Goal: Information Seeking & Learning: Understand process/instructions

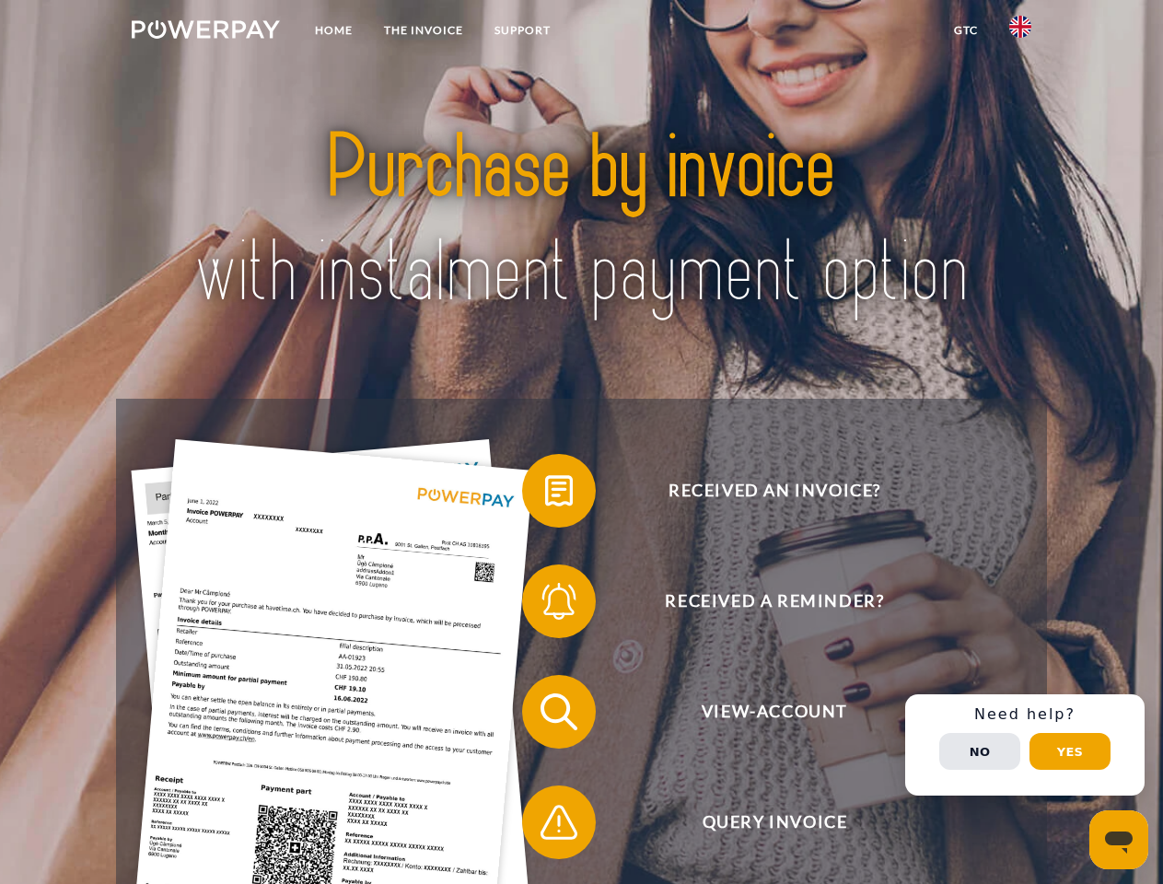
click at [205, 32] on img at bounding box center [206, 29] width 148 height 18
click at [1020, 32] on img at bounding box center [1020, 27] width 22 height 22
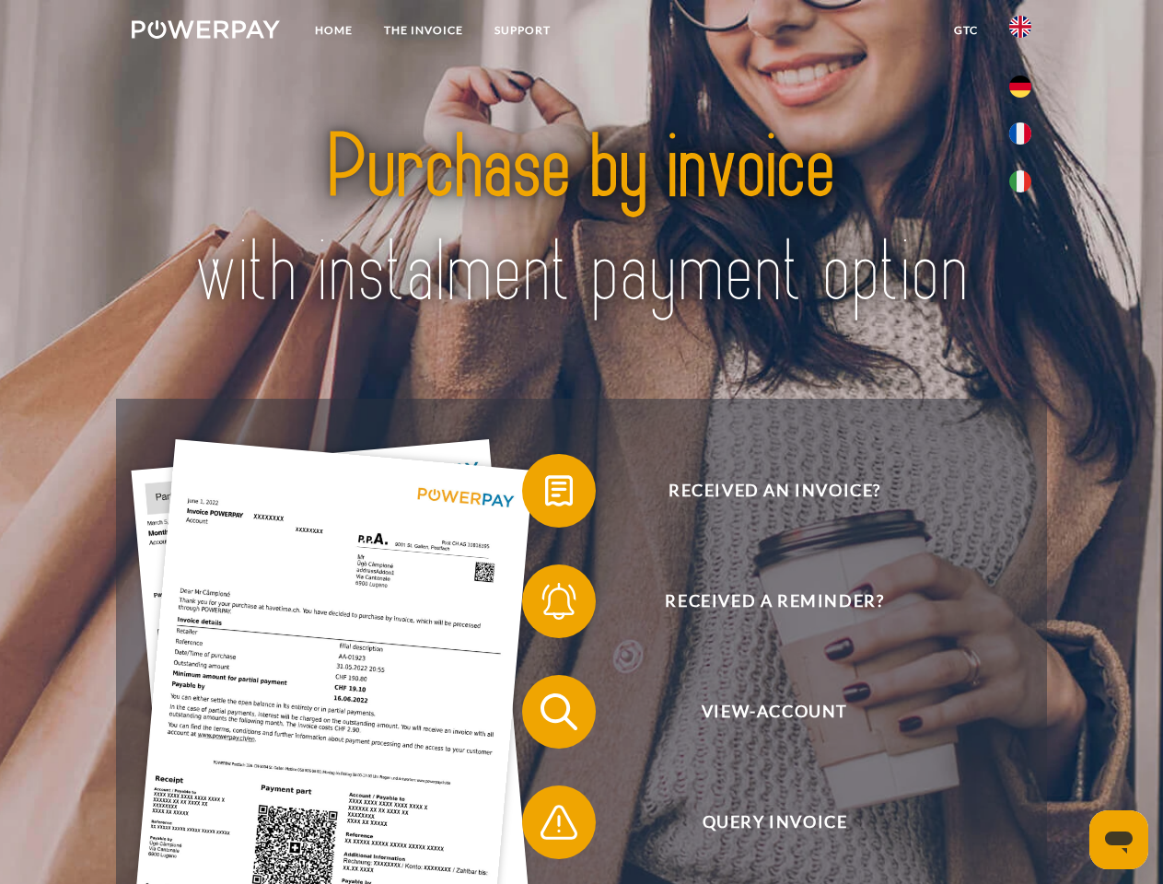
click at [965, 30] on link "GTC" at bounding box center [965, 30] width 55 height 33
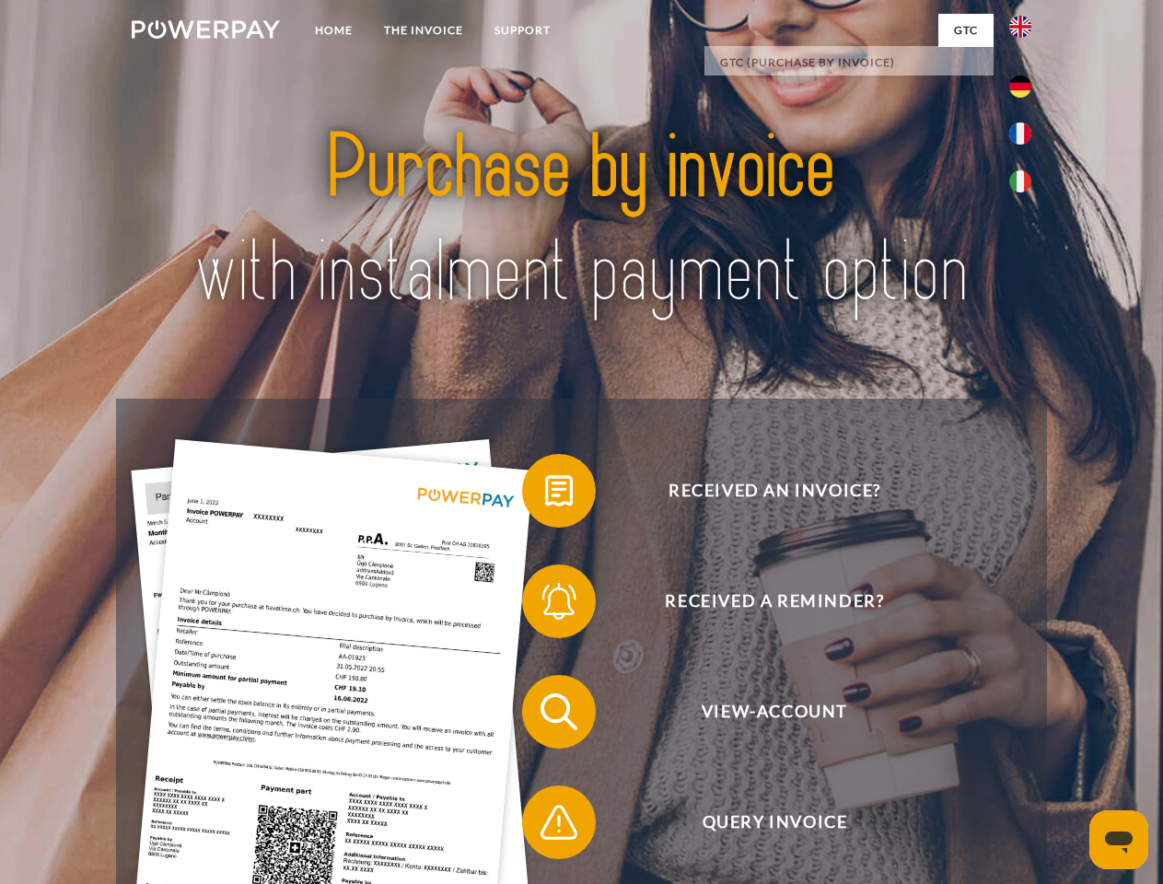
click at [545, 495] on span at bounding box center [531, 491] width 92 height 92
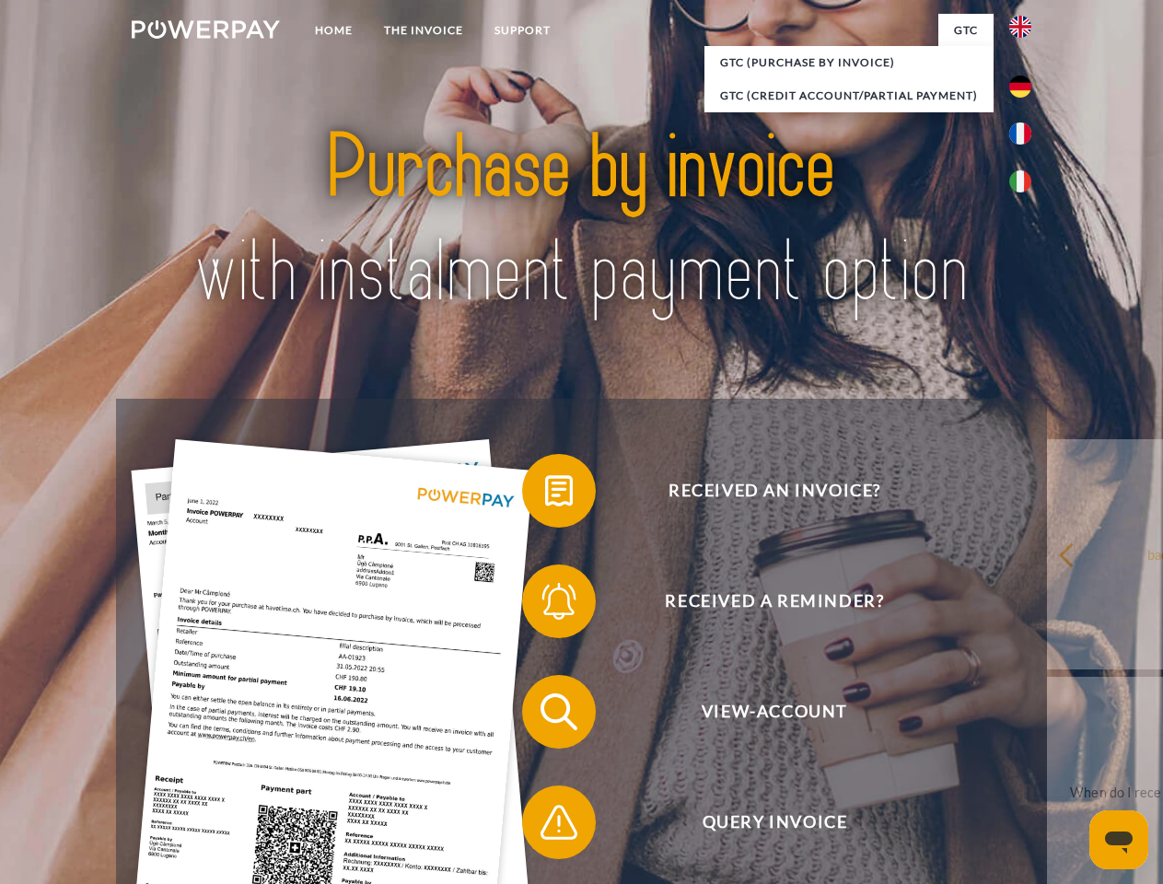
click at [545, 605] on div "Received an invoice? Received a reminder? View-Account Query Invoice" at bounding box center [581, 767] width 930 height 737
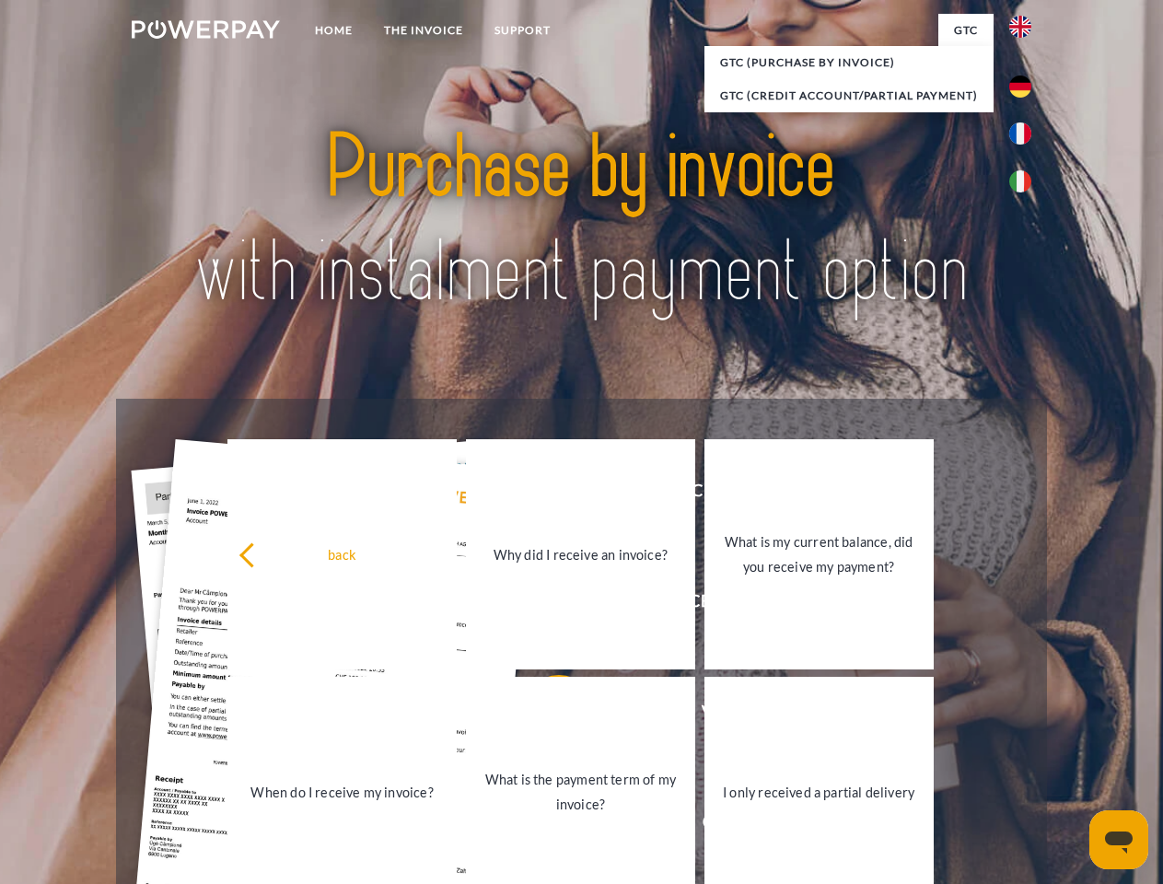
click at [545, 716] on link "What is the payment term of my invoice?" at bounding box center [580, 792] width 229 height 230
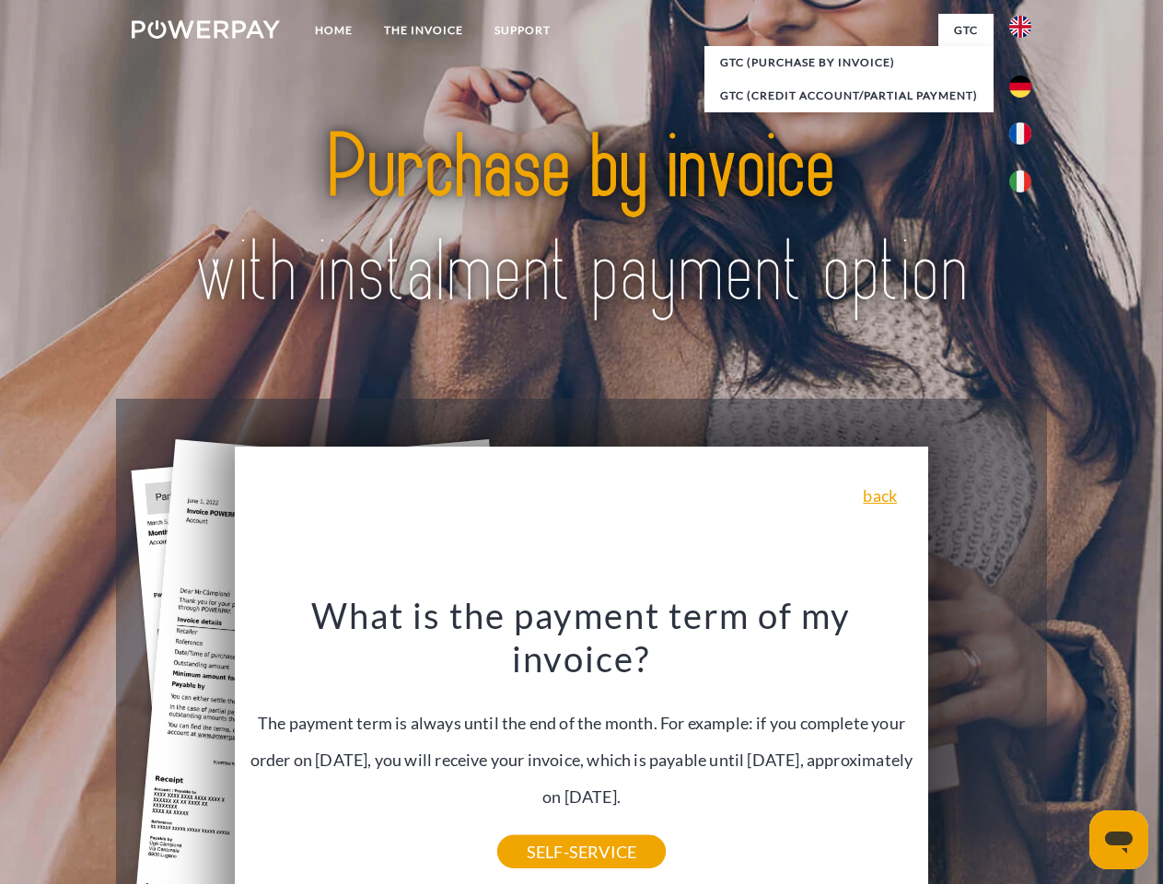
click at [545, 826] on div "What is the payment term of my invoice? The payment term is always until the en…" at bounding box center [582, 722] width 672 height 259
click at [1025, 745] on div "Received an invoice? Received a reminder? View-Account Query Invoice" at bounding box center [581, 767] width 930 height 737
click at [980, 749] on span "View-Account" at bounding box center [774, 712] width 451 height 74
click at [1070, 751] on header "Home THE INVOICE Support" at bounding box center [581, 636] width 1163 height 1272
